Goal: Information Seeking & Learning: Check status

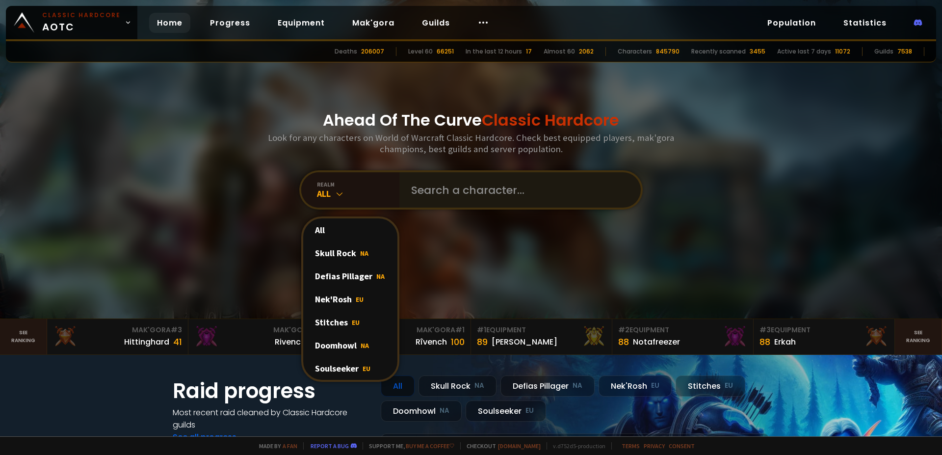
click at [409, 186] on div at bounding box center [519, 189] width 241 height 35
click at [409, 185] on input "text" at bounding box center [517, 189] width 224 height 35
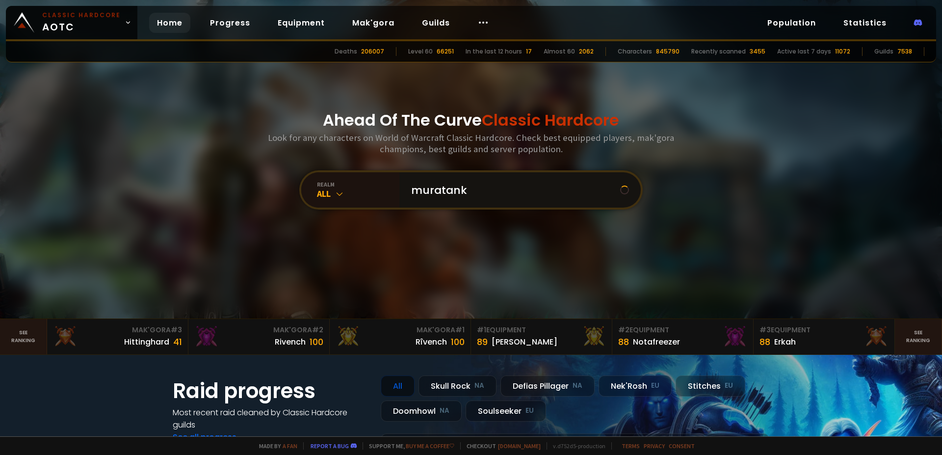
type input "muratanks"
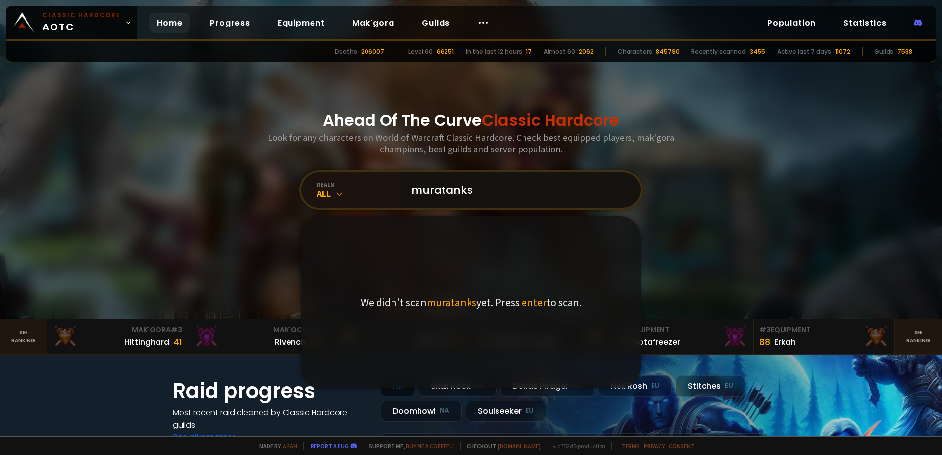
click at [482, 199] on input "muratanks" at bounding box center [517, 189] width 224 height 35
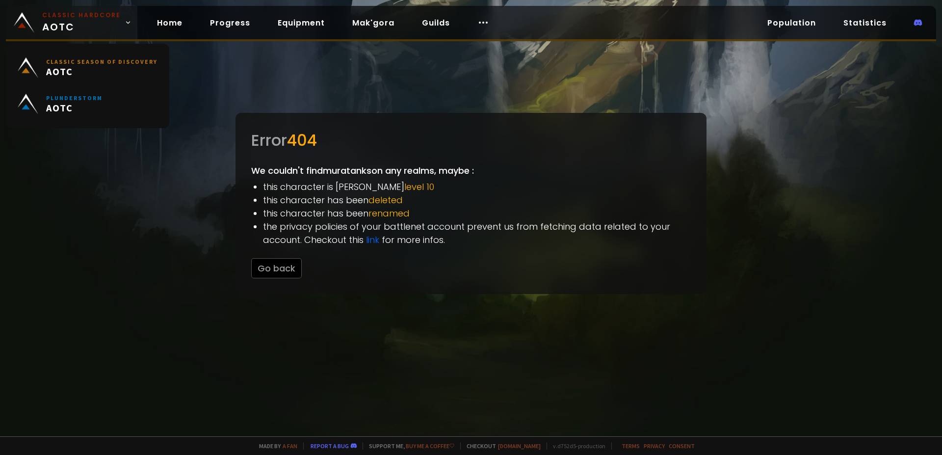
click at [67, 25] on span "Classic Hardcore AOTC" at bounding box center [81, 23] width 79 height 24
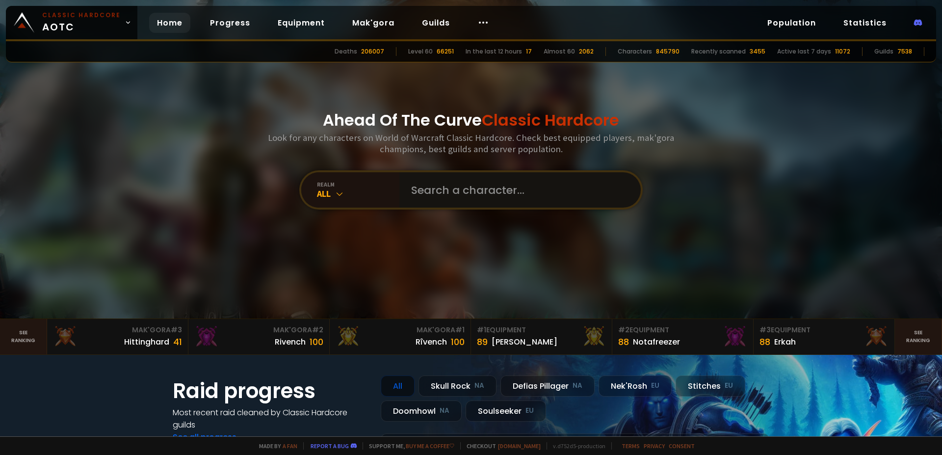
click at [405, 178] on input "text" at bounding box center [517, 189] width 224 height 35
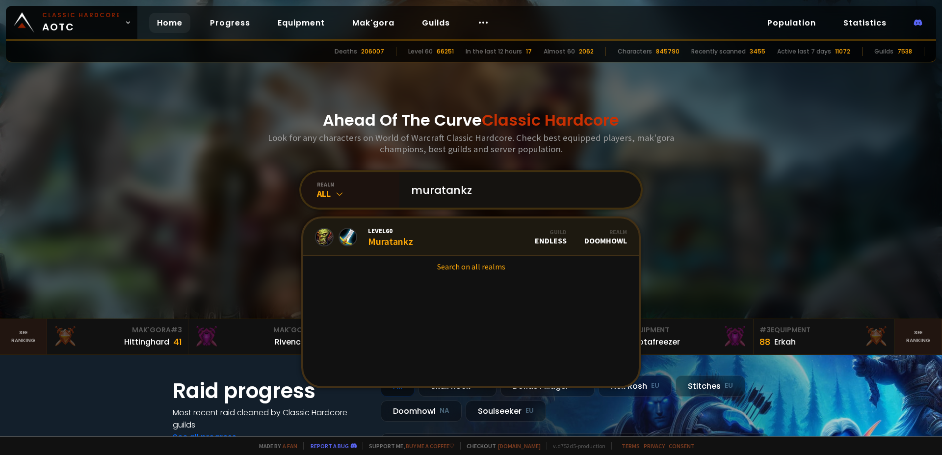
type input "muratankz"
click at [394, 237] on div "Level 60 Muratankz" at bounding box center [390, 236] width 45 height 21
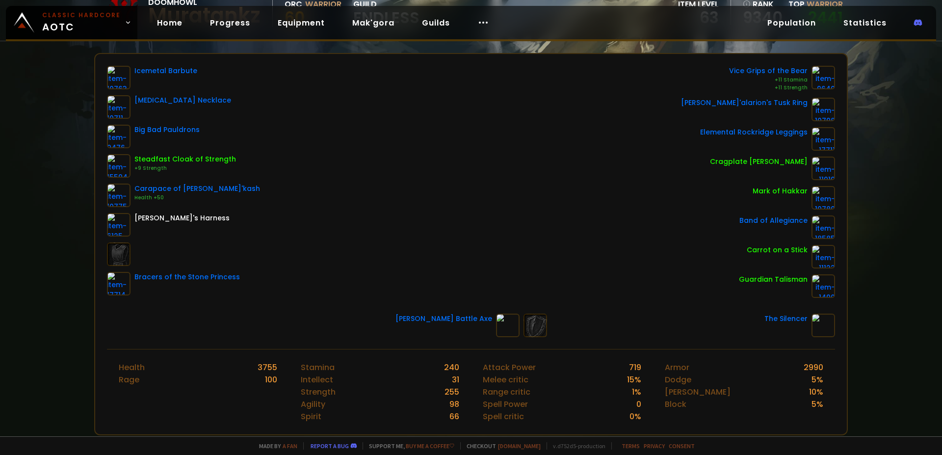
scroll to position [181, 0]
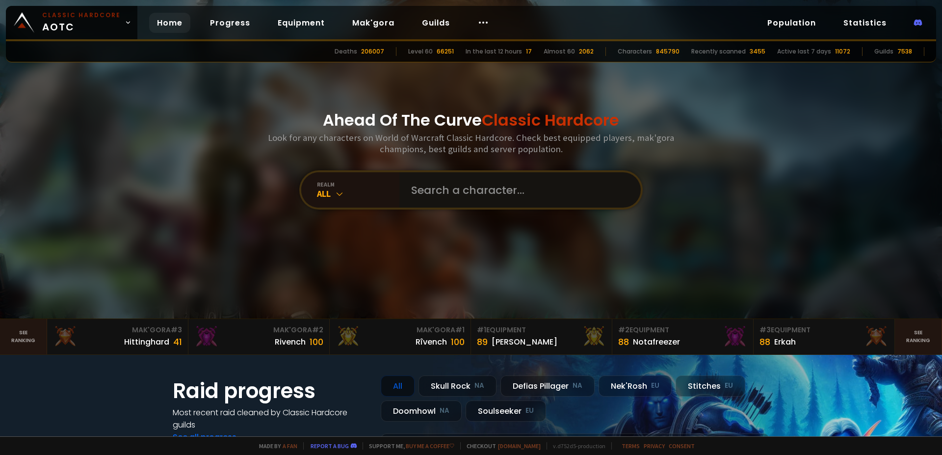
drag, startPoint x: 412, startPoint y: 181, endPoint x: 434, endPoint y: 183, distance: 22.7
click at [416, 183] on input "text" at bounding box center [517, 189] width 224 height 35
type input "gimmeboom"
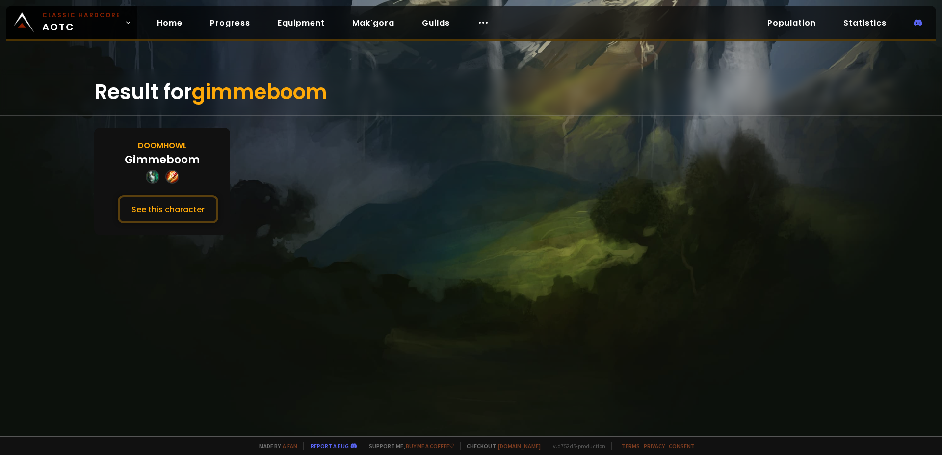
click at [166, 141] on div "Doomhowl" at bounding box center [162, 145] width 49 height 12
click at [189, 221] on button "See this character" at bounding box center [168, 209] width 101 height 28
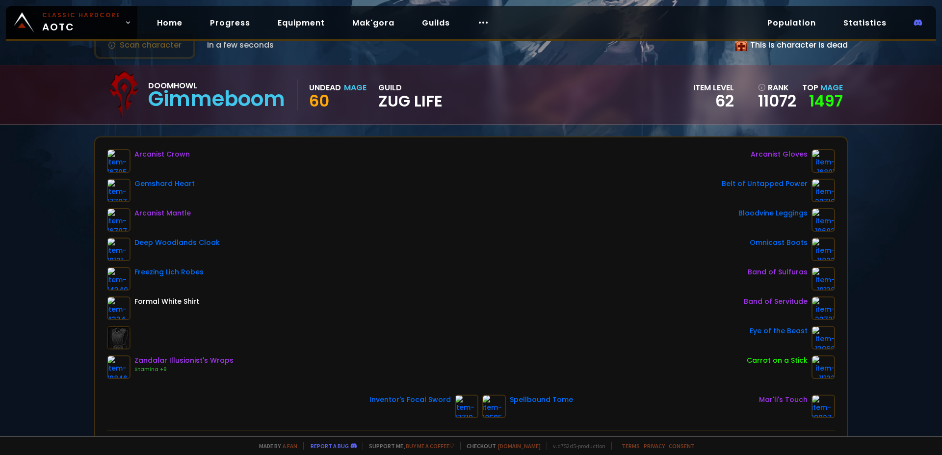
scroll to position [90, 0]
